Goal: Transaction & Acquisition: Purchase product/service

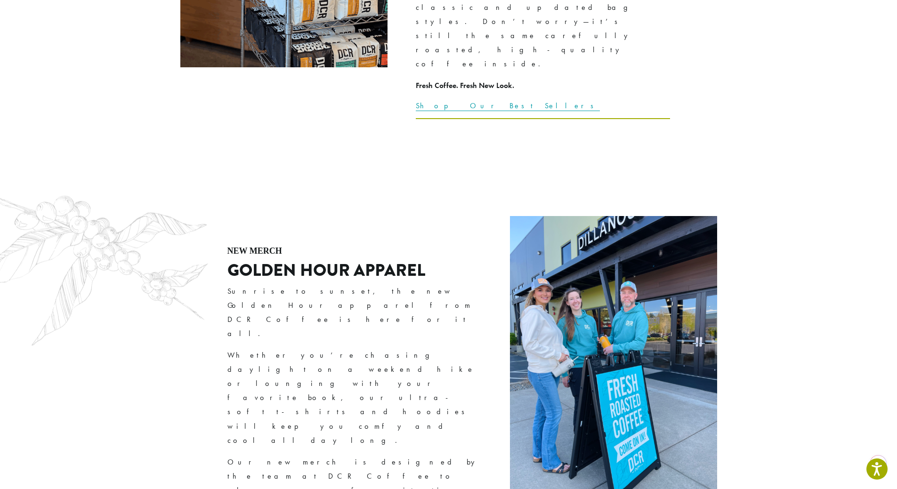
scroll to position [1602, 0]
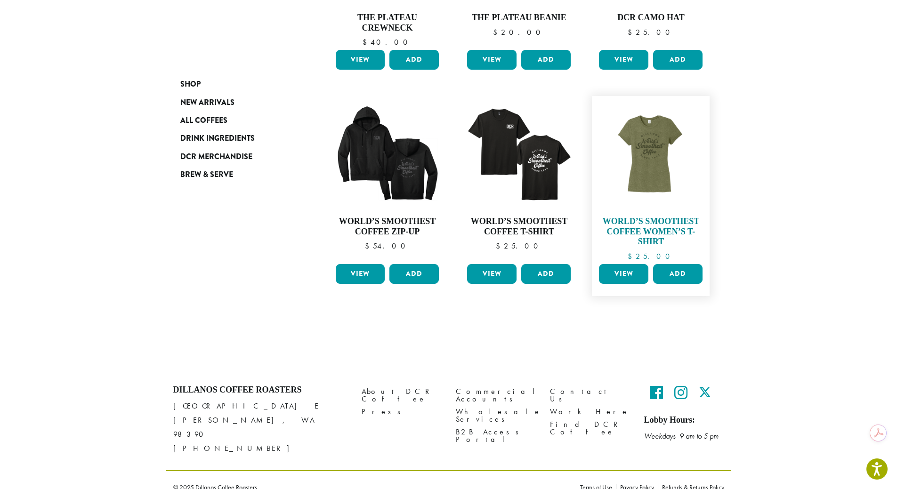
scroll to position [716, 0]
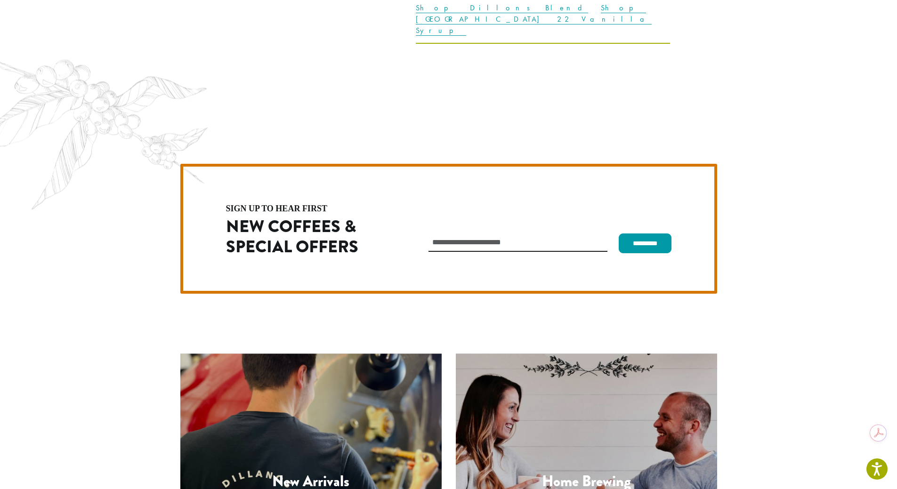
scroll to position [2662, 0]
